Goal: Task Accomplishment & Management: Use online tool/utility

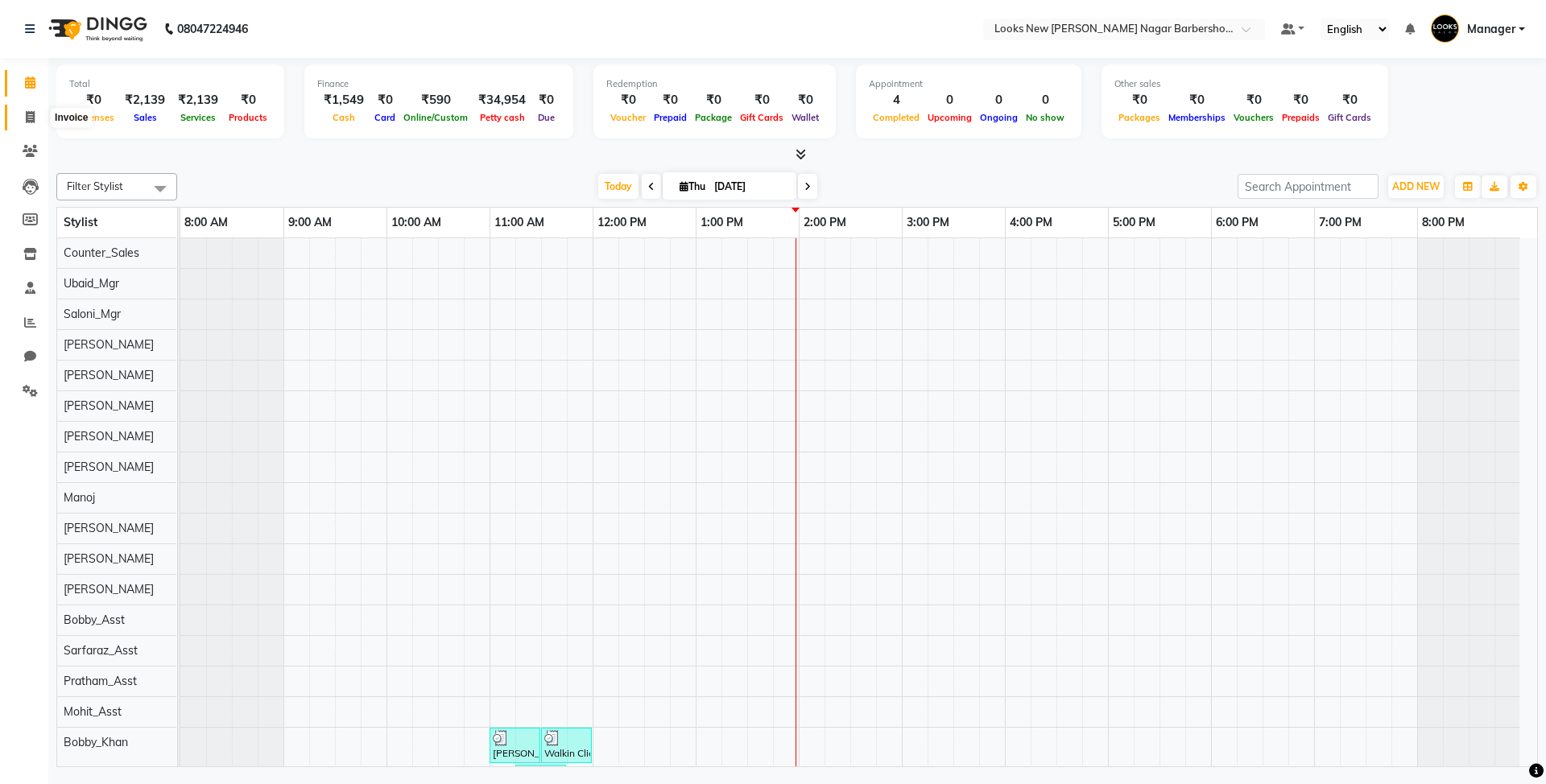
click at [36, 114] on span at bounding box center [30, 117] width 28 height 18
select select "service"
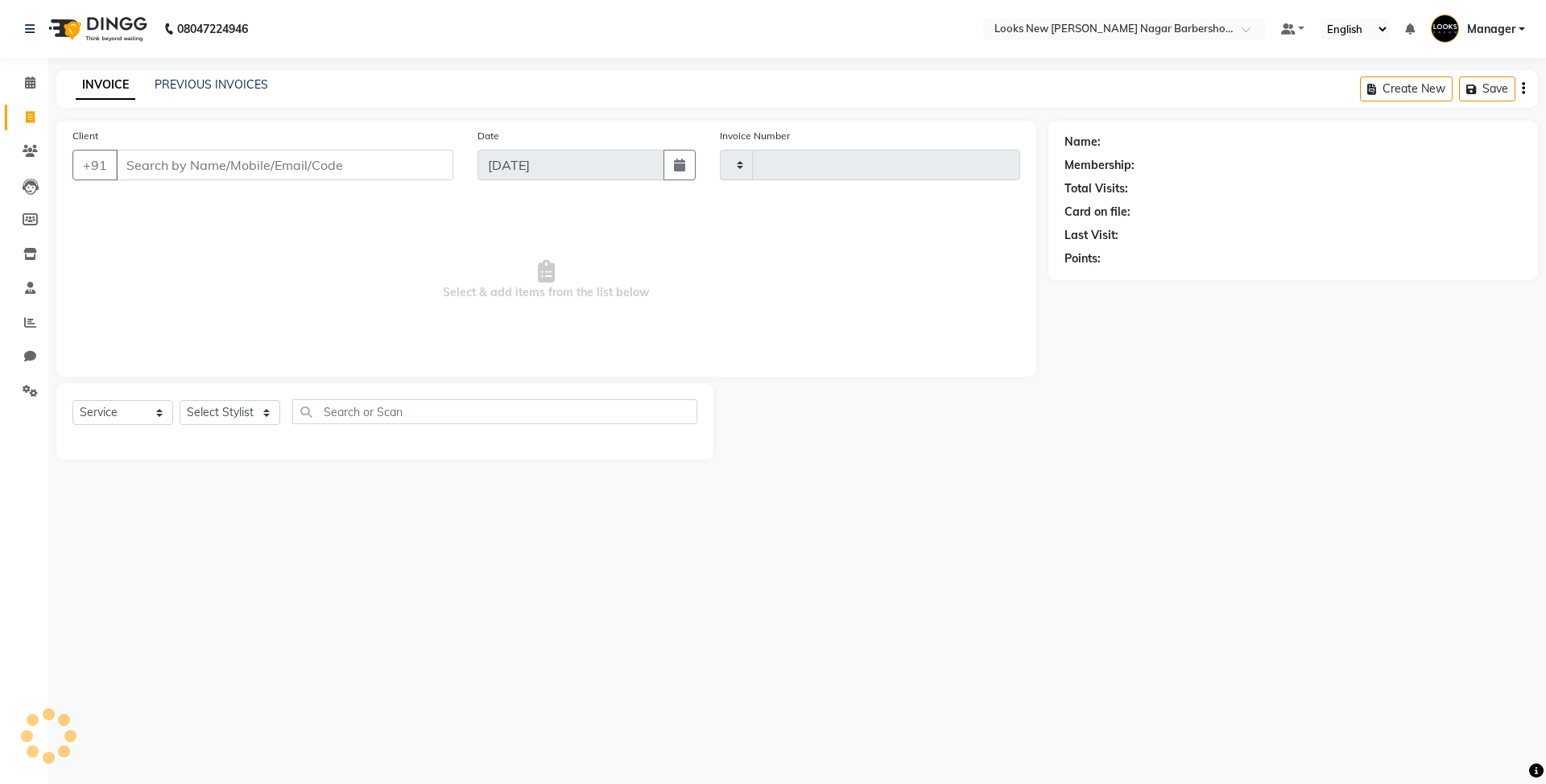
type input "6947"
select select "8705"
click at [230, 422] on select "Select Stylist" at bounding box center [230, 413] width 101 height 25
select select "87356"
click at [179, 400] on select "Select Stylist Aakash_Pdct [PERSON_NAME] [PERSON_NAME] [PERSON_NAME] Counter_Sa…" at bounding box center [230, 413] width 101 height 25
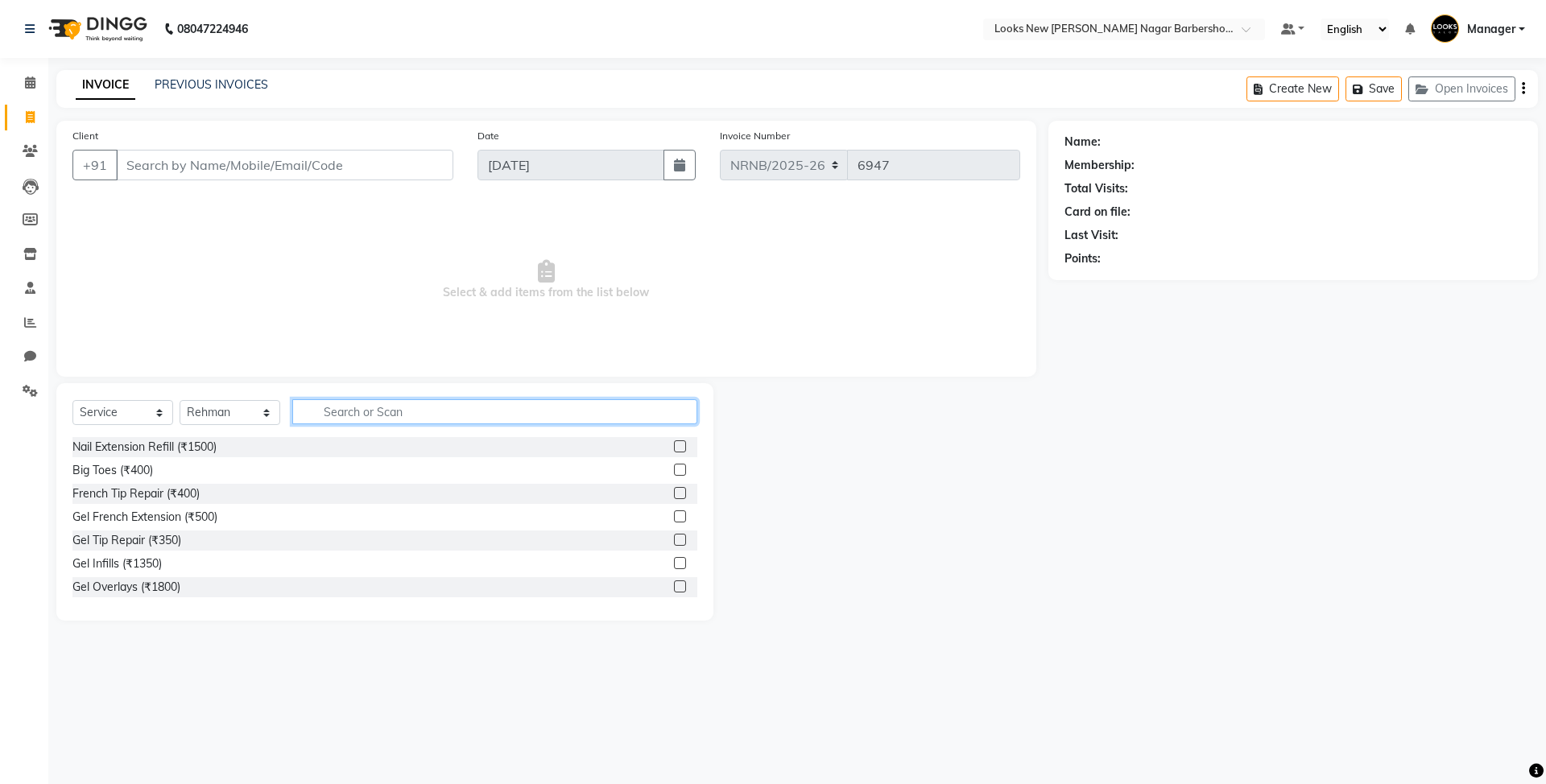
click at [350, 412] on input "text" at bounding box center [495, 412] width 405 height 25
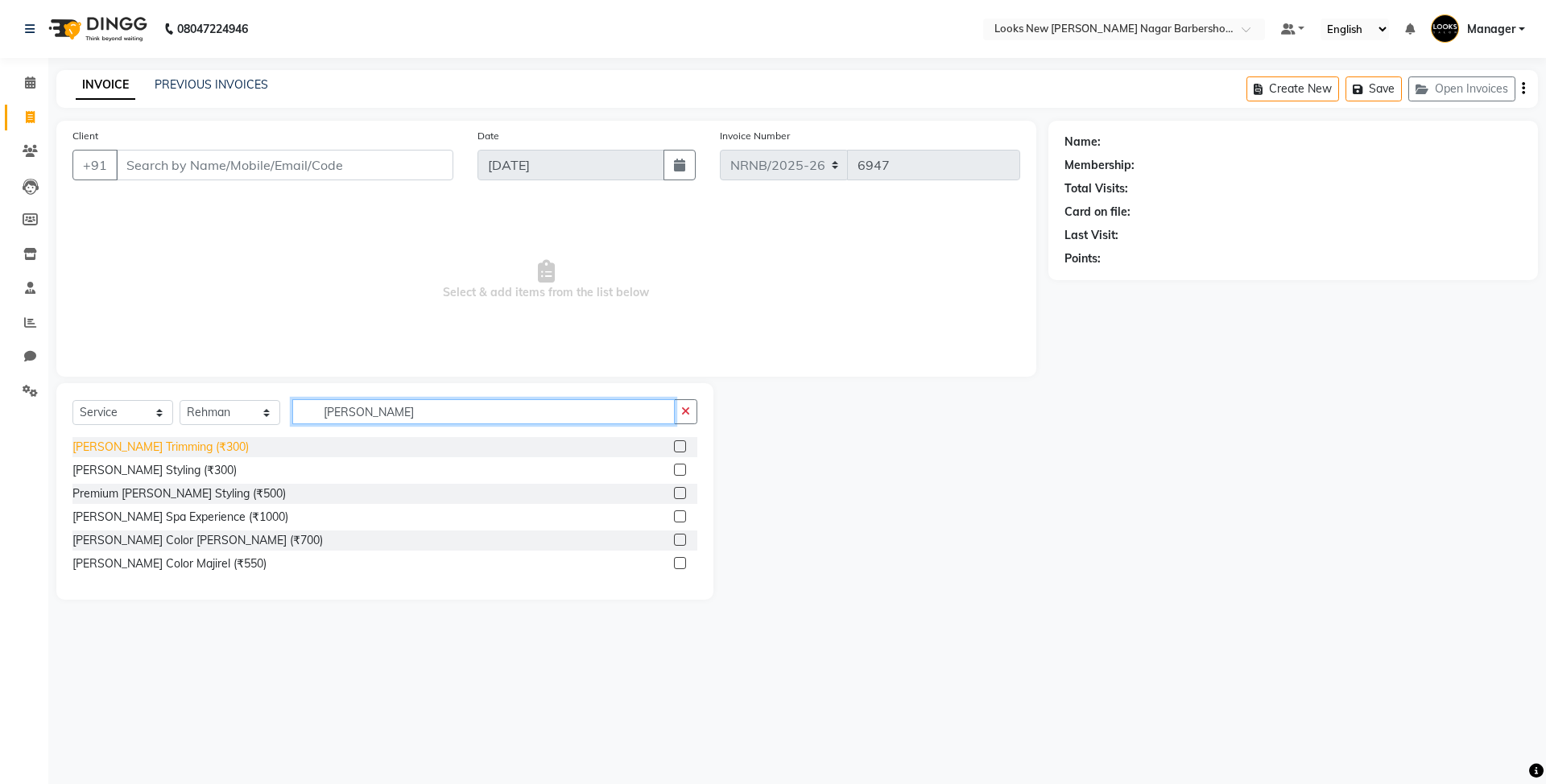
type input "[PERSON_NAME]"
click at [97, 450] on div "[PERSON_NAME] Trimming (₹300)" at bounding box center [161, 447] width 176 height 16
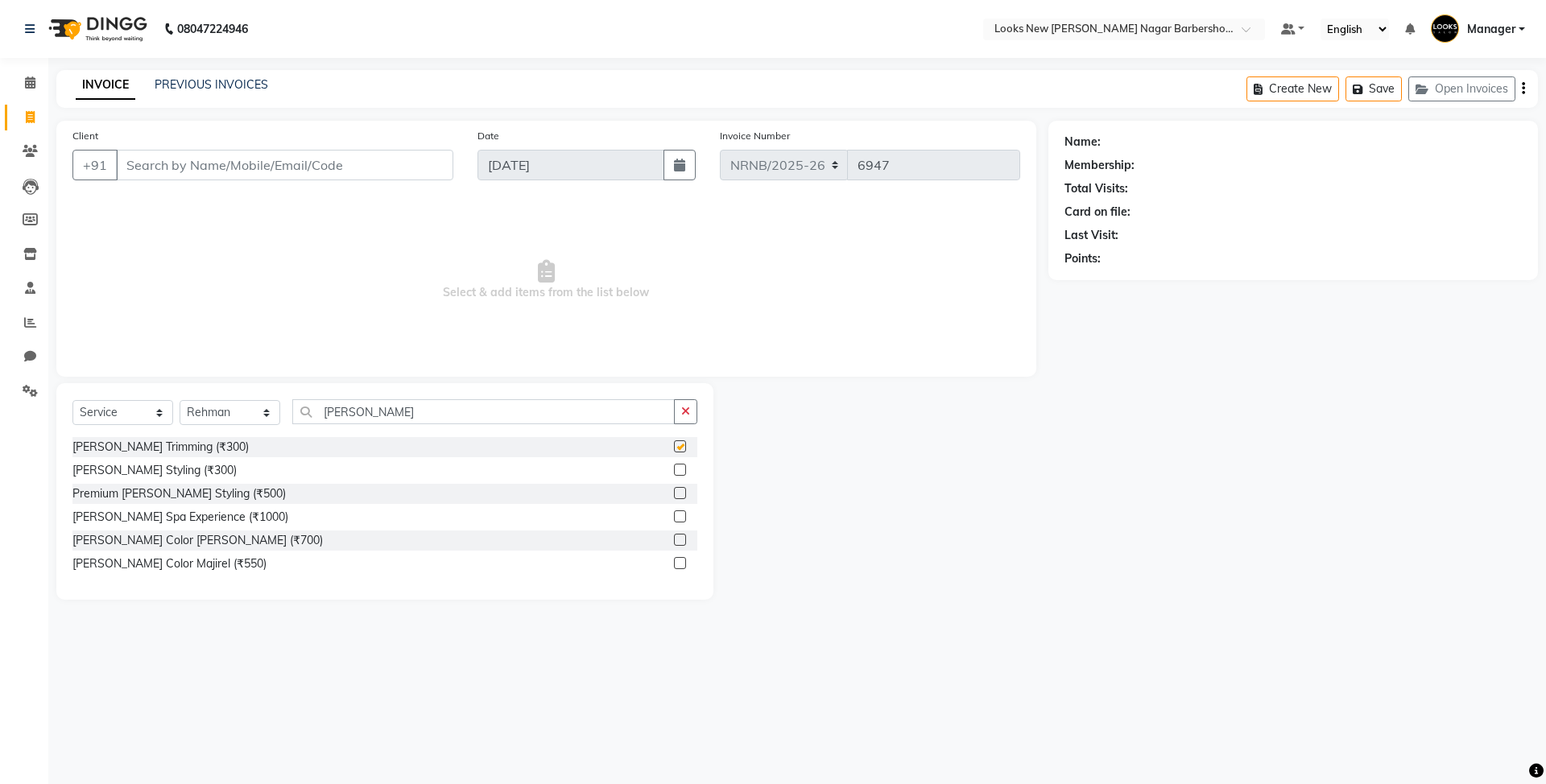
checkbox input "false"
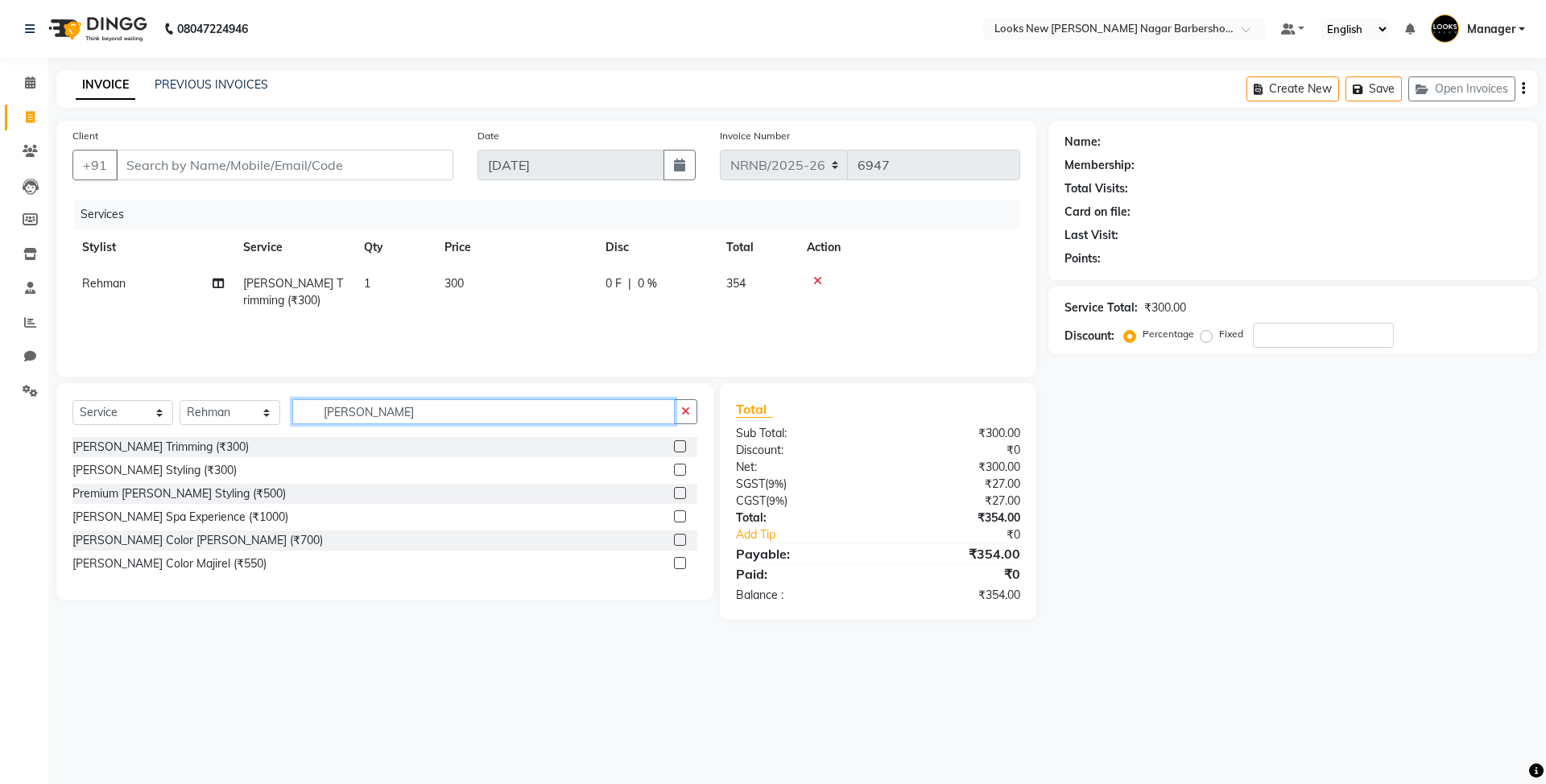
click at [471, 419] on input "[PERSON_NAME]" at bounding box center [484, 412] width 383 height 25
click at [520, 307] on td "300" at bounding box center [516, 292] width 161 height 53
select select "87356"
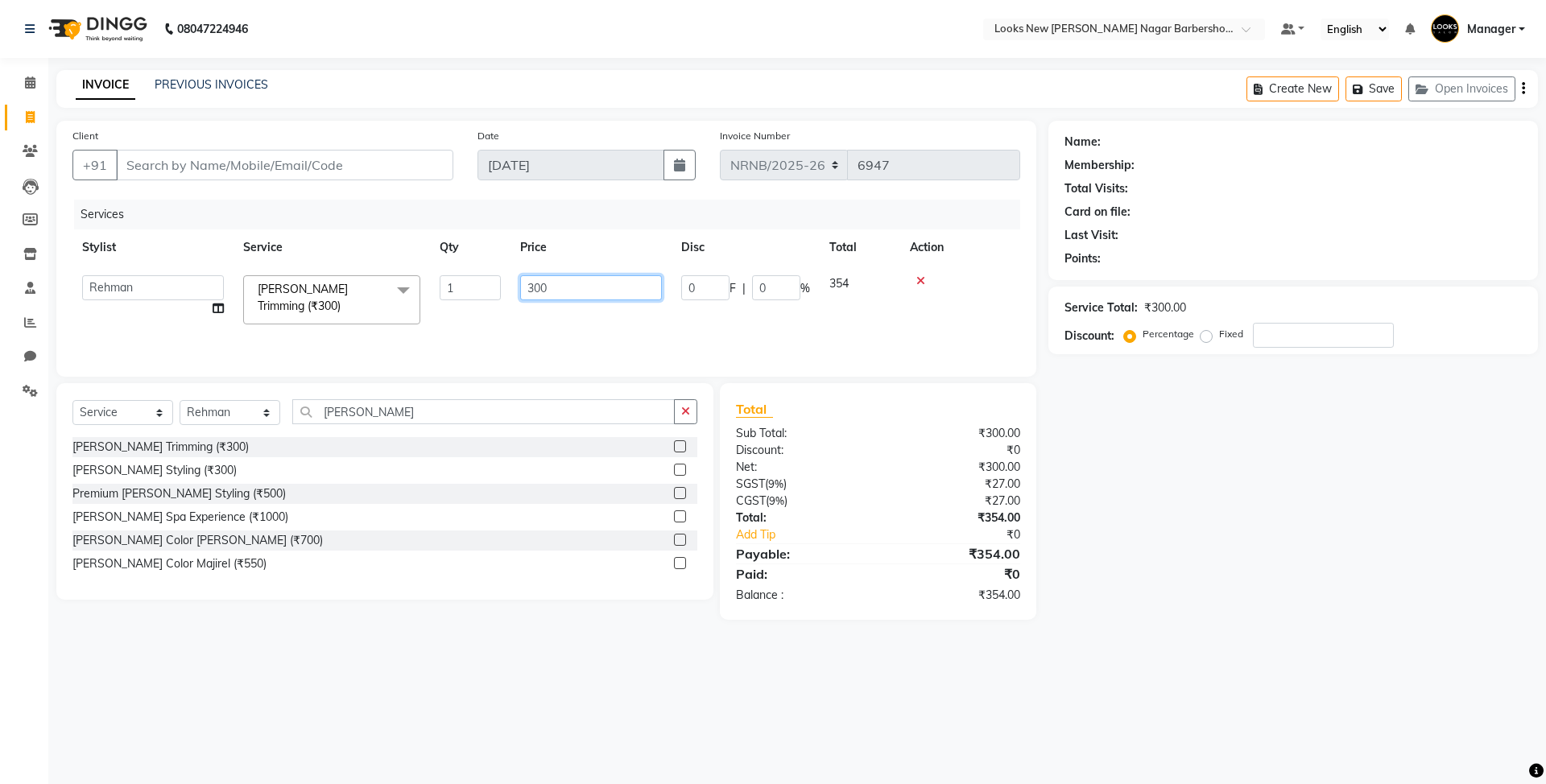
drag, startPoint x: 561, startPoint y: 288, endPoint x: 426, endPoint y: 288, distance: 135.0
click at [426, 288] on tr "Aakash_Pdct [PERSON_NAME] [PERSON_NAME] [PERSON_NAME] Counter_Sales [PERSON_NAM…" at bounding box center [547, 299] width 948 height 69
type input "212"
click at [1264, 549] on div "Name: Membership: Total Visits: Card on file: Last Visit: Points: Service Total…" at bounding box center [1300, 370] width 502 height 499
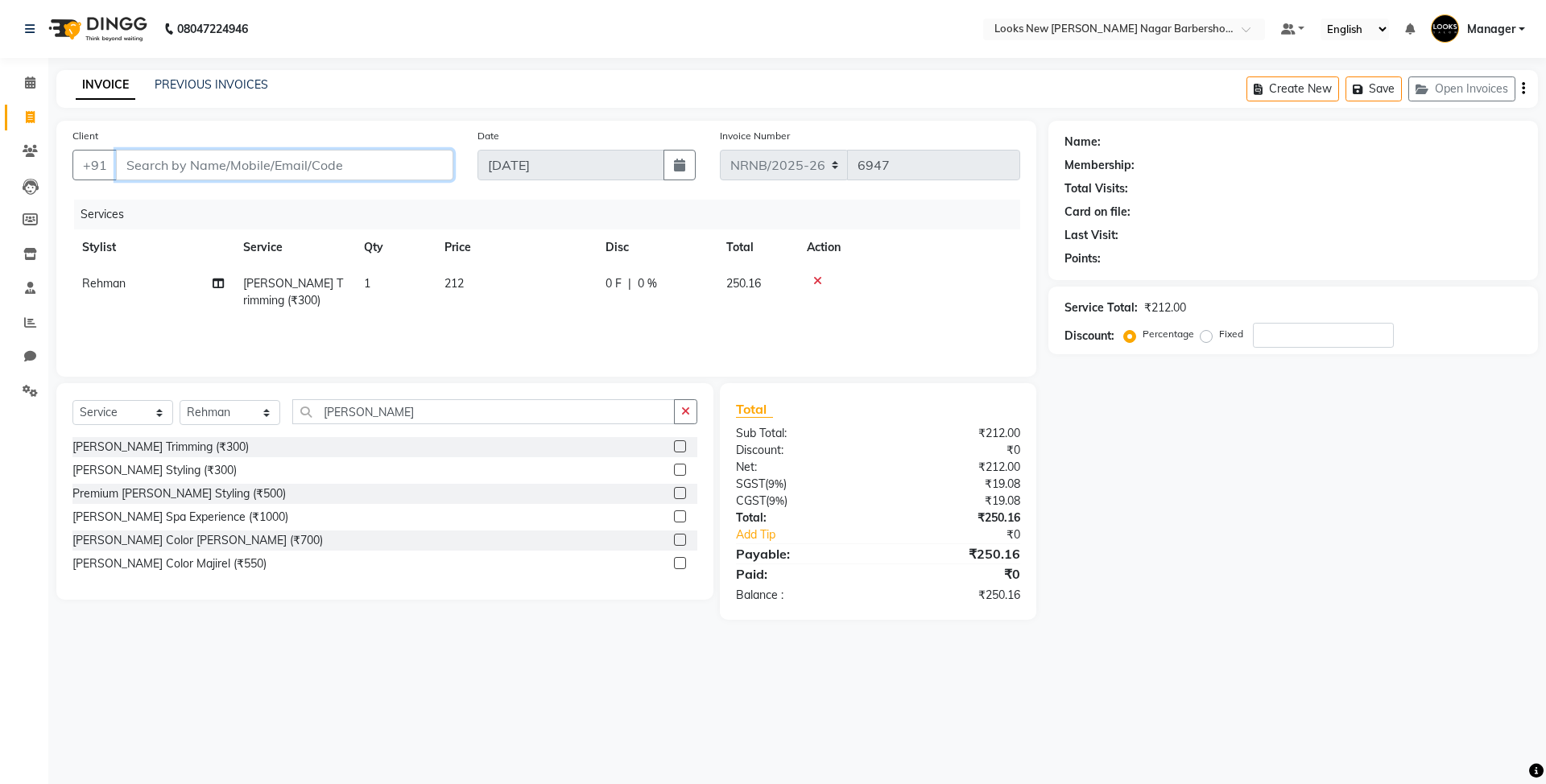
click at [181, 163] on input "Client" at bounding box center [285, 166] width 337 height 31
type input "R"
type input "0"
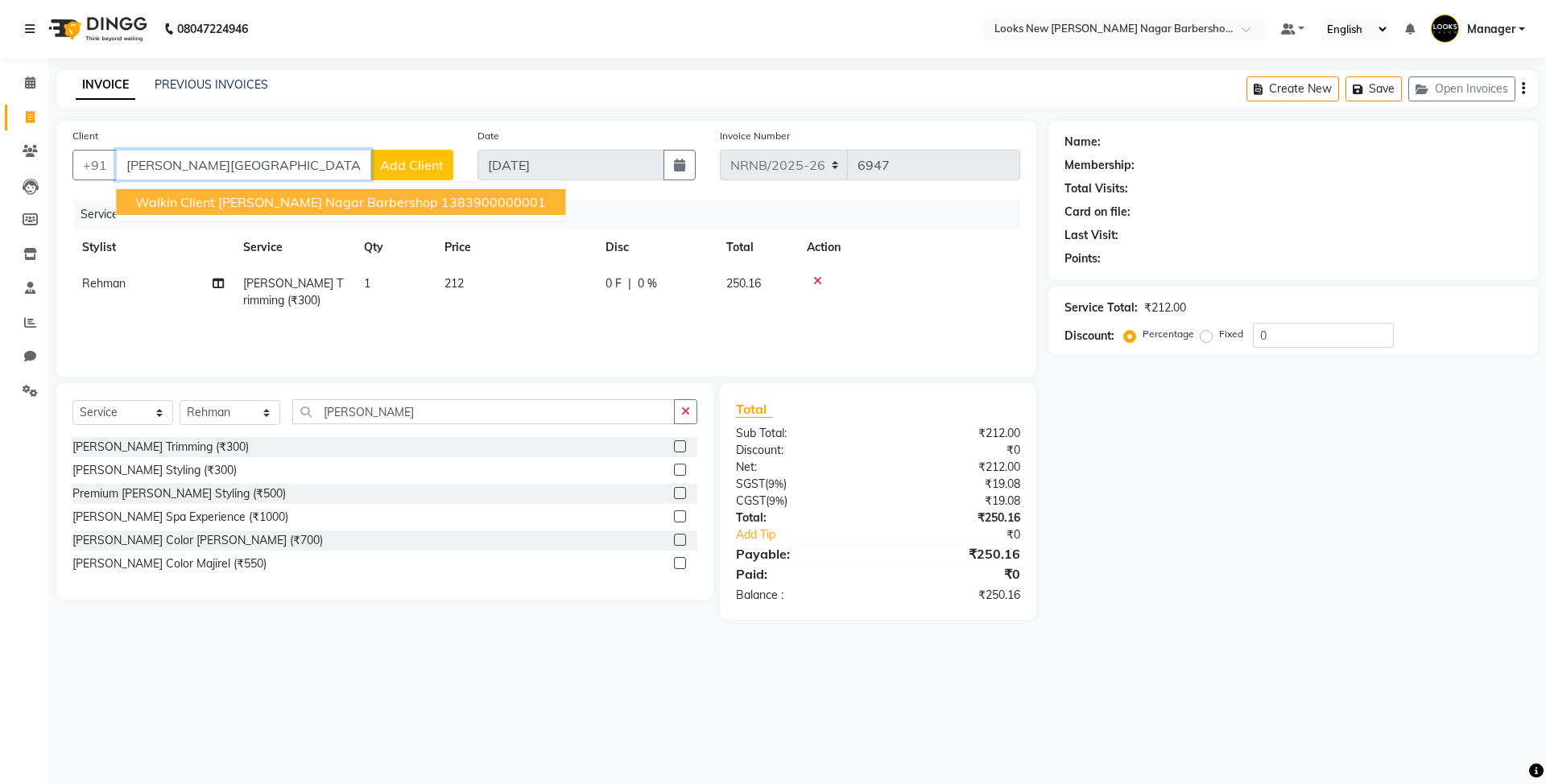
click at [441, 197] on ngb-highlight "1383900000001" at bounding box center [493, 202] width 105 height 16
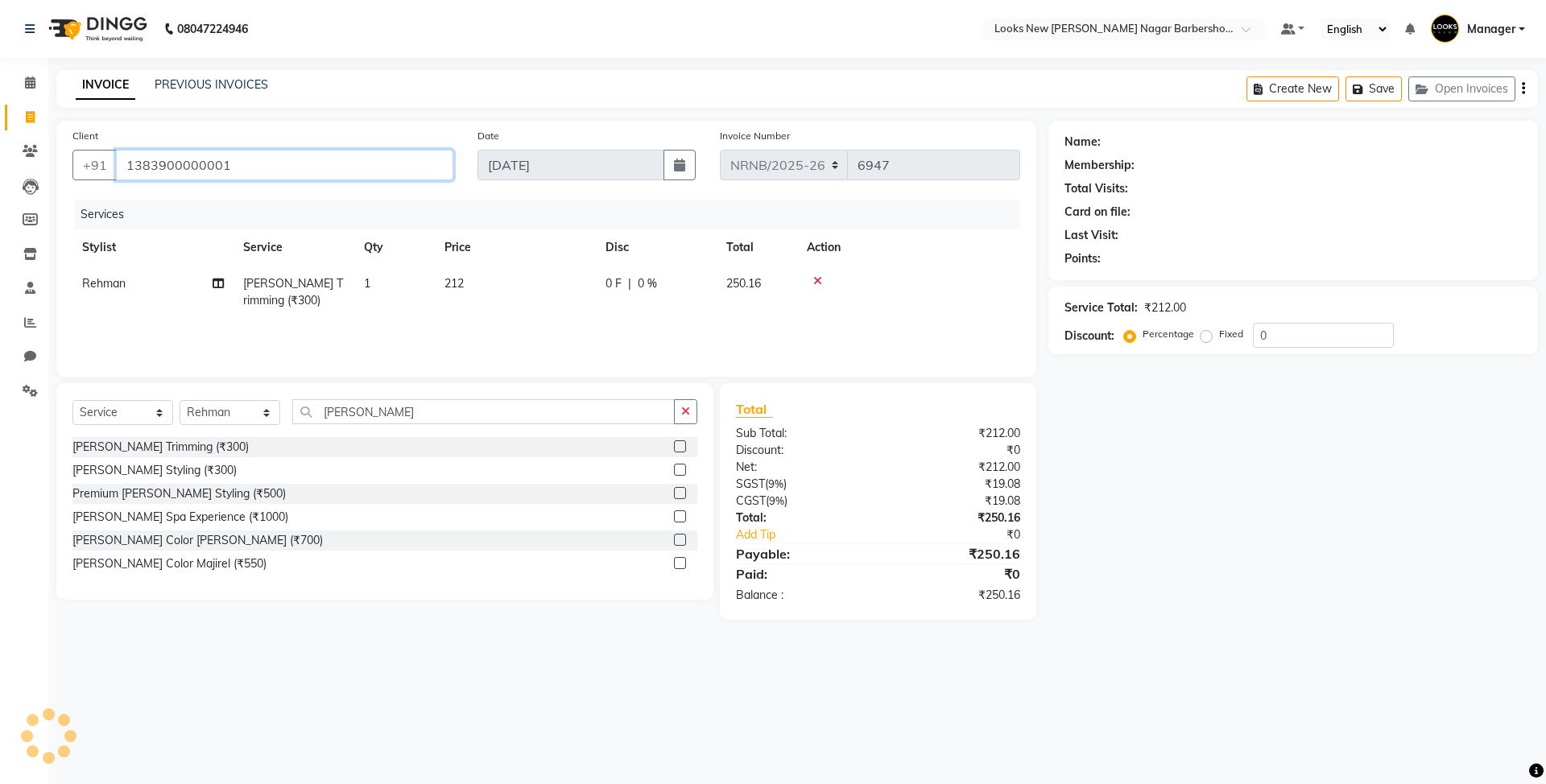
type input "1383900000001"
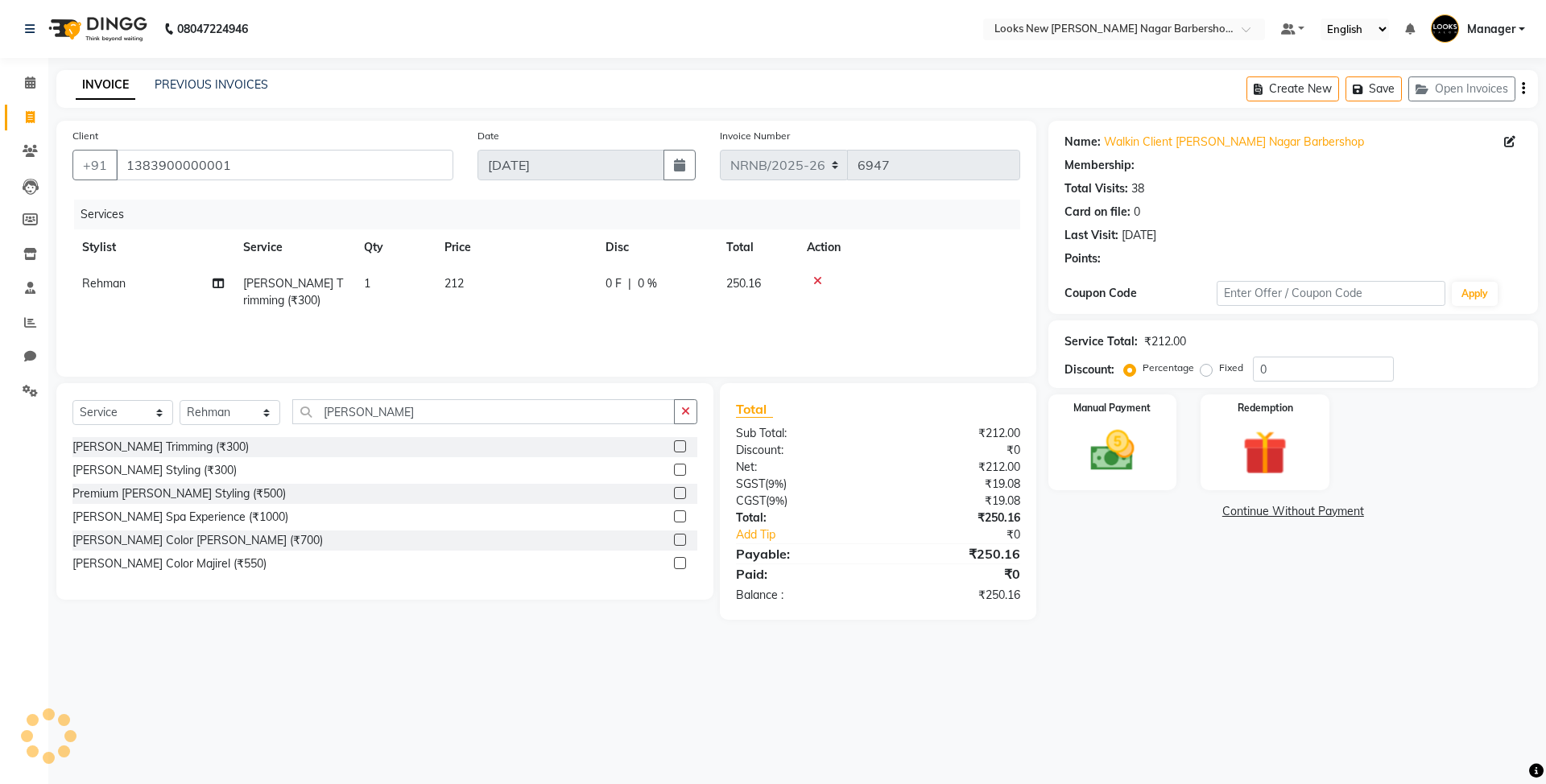
select select "1: Object"
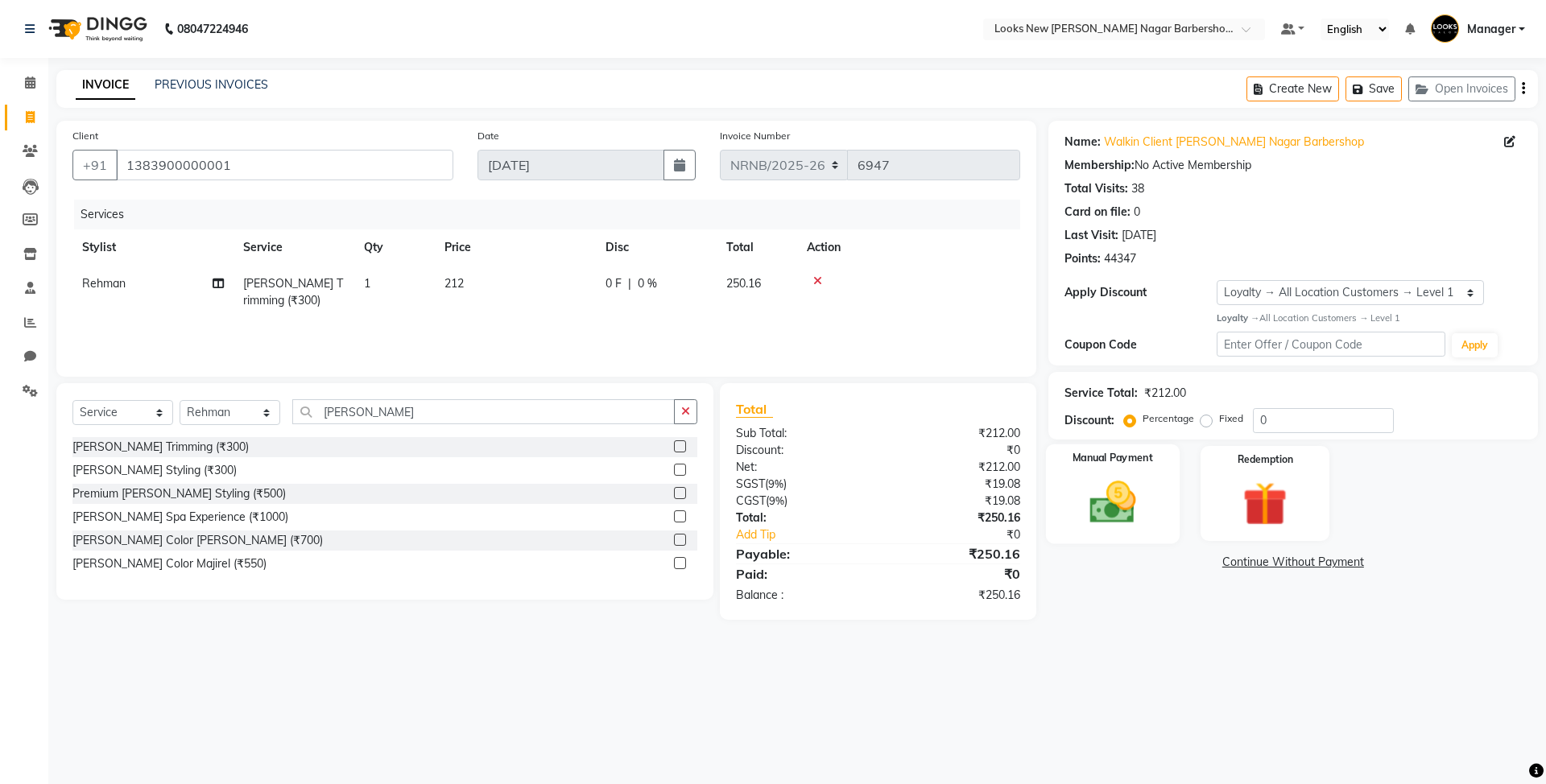
click at [1135, 496] on img at bounding box center [1112, 502] width 75 height 53
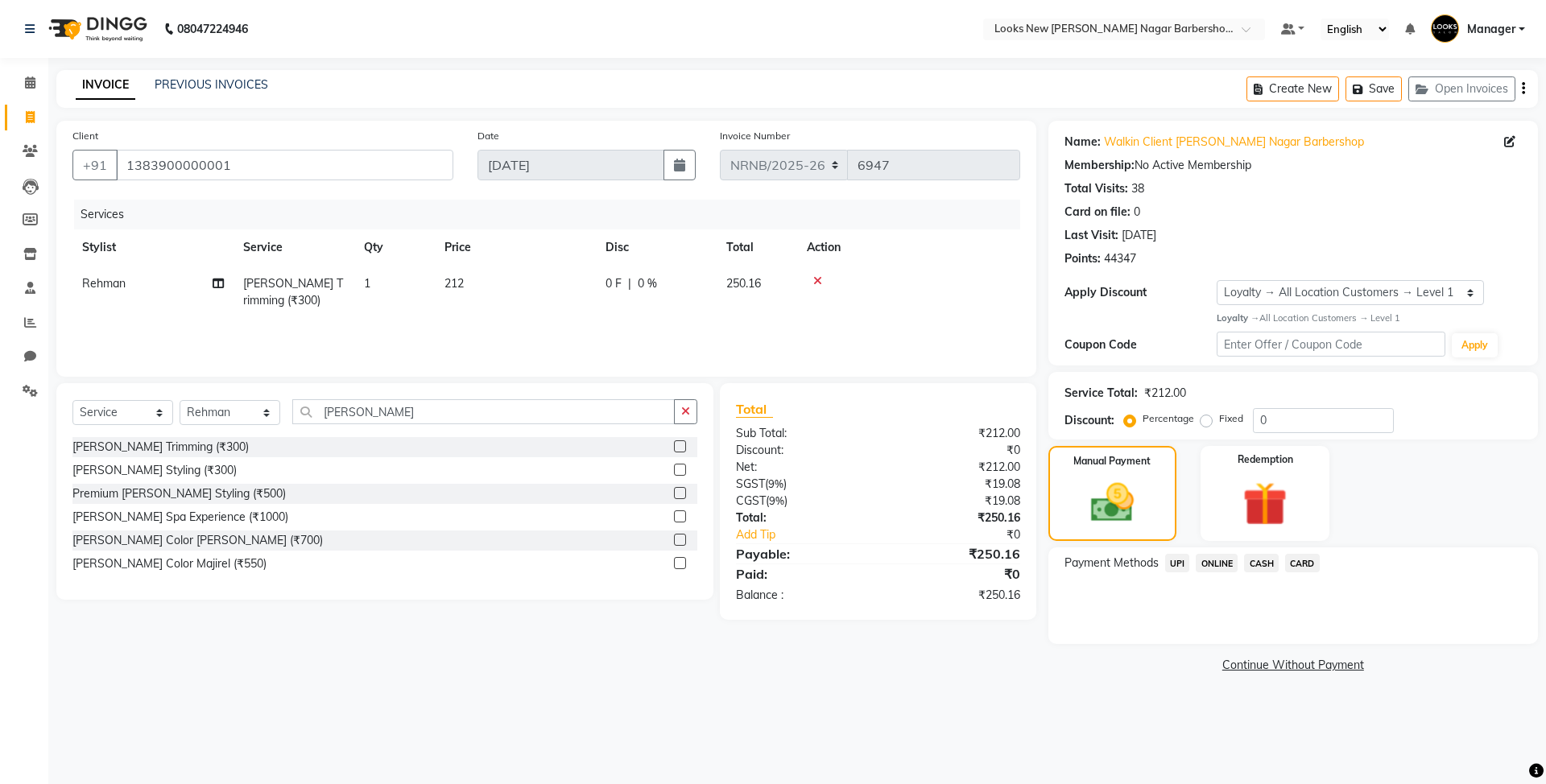
click at [1257, 567] on span "CASH" at bounding box center [1262, 563] width 35 height 18
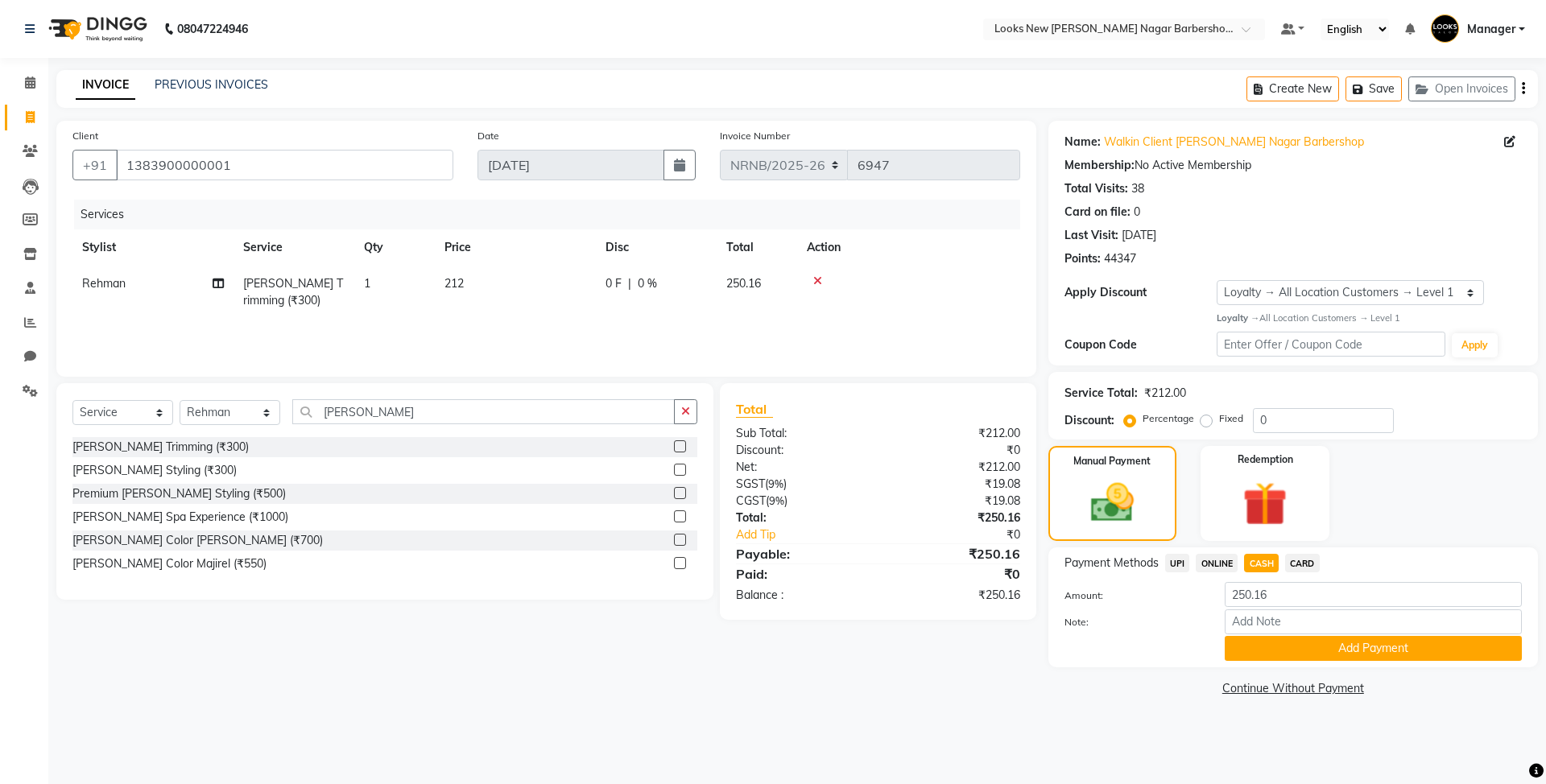
click at [1315, 664] on div "Payment Methods UPI ONLINE CASH CARD Amount: 250.16 Note: Add Payment" at bounding box center [1293, 608] width 489 height 120
click at [1319, 650] on button "Add Payment" at bounding box center [1373, 648] width 298 height 25
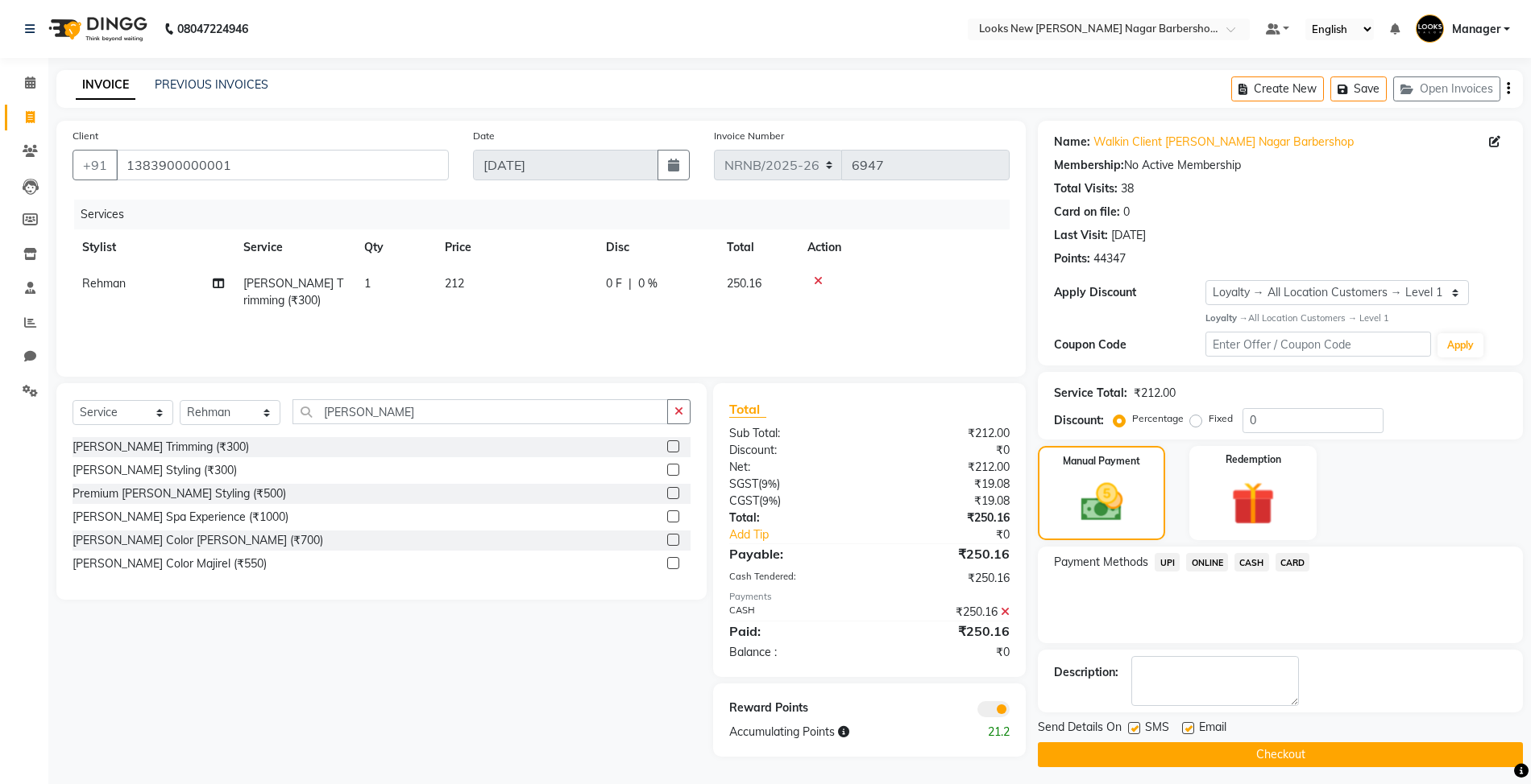
click at [1174, 757] on button "Checkout" at bounding box center [1280, 755] width 485 height 25
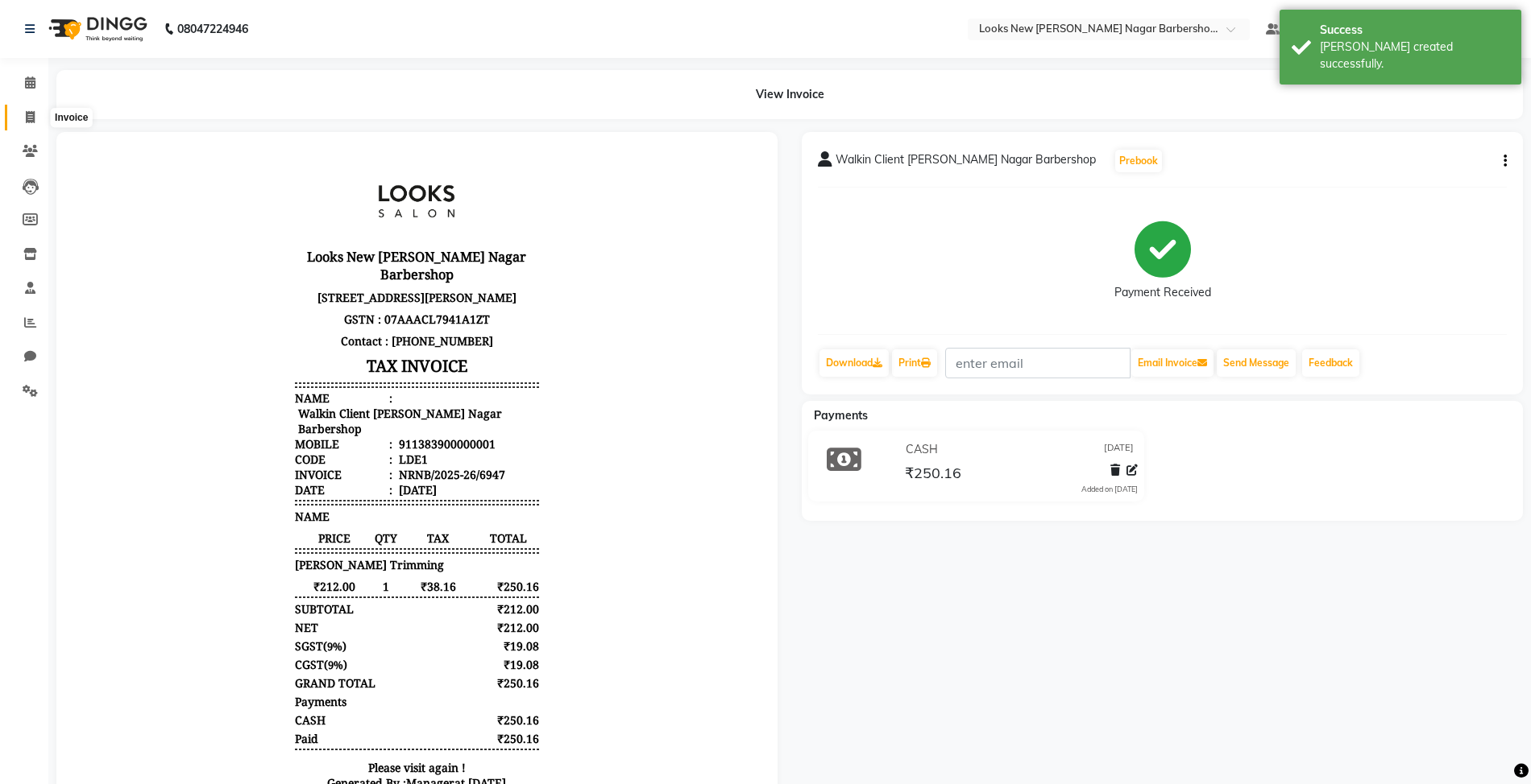
click at [26, 114] on icon at bounding box center [30, 117] width 9 height 12
select select "service"
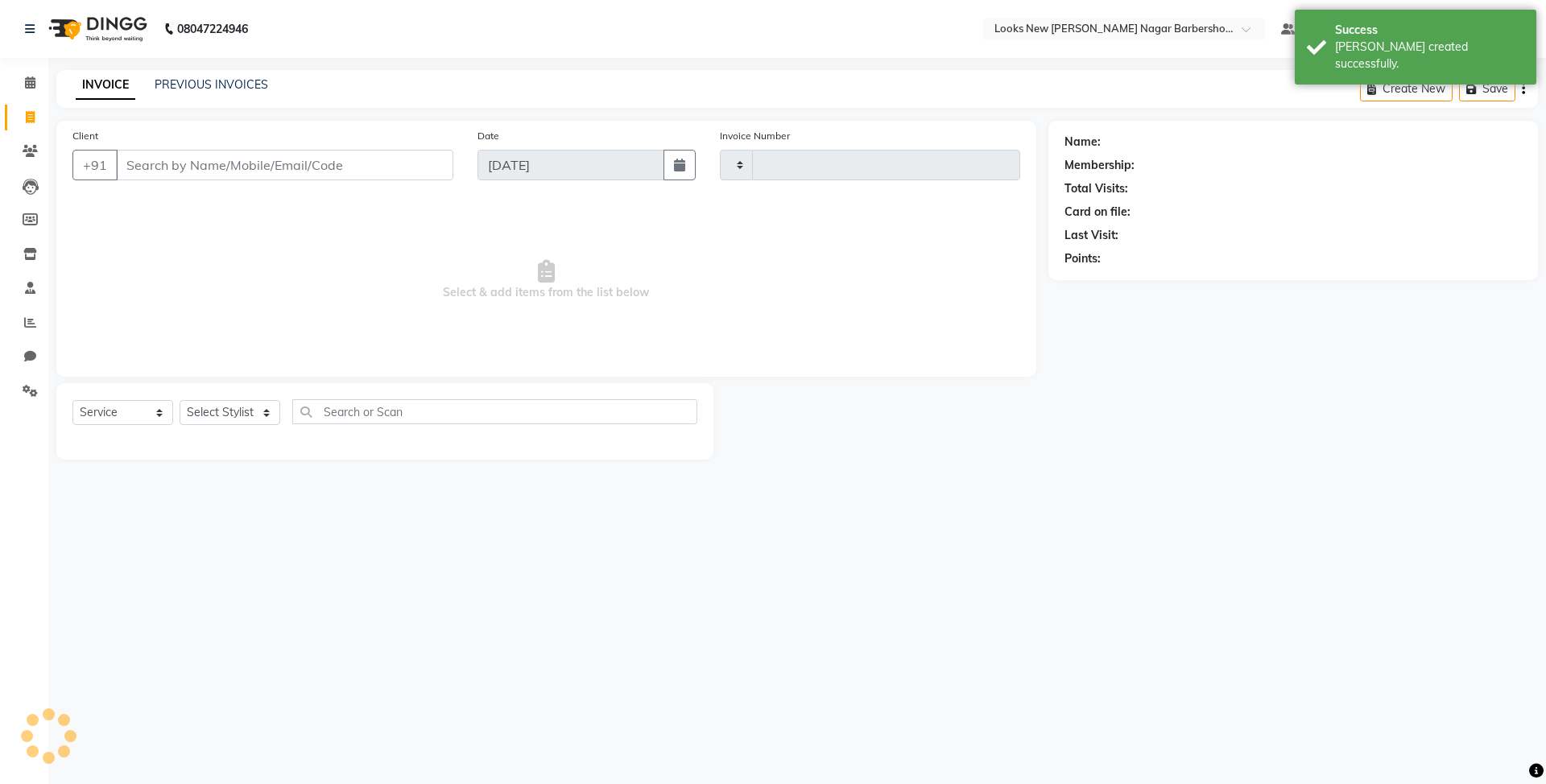
type input "6948"
select select "8705"
